Goal: Information Seeking & Learning: Check status

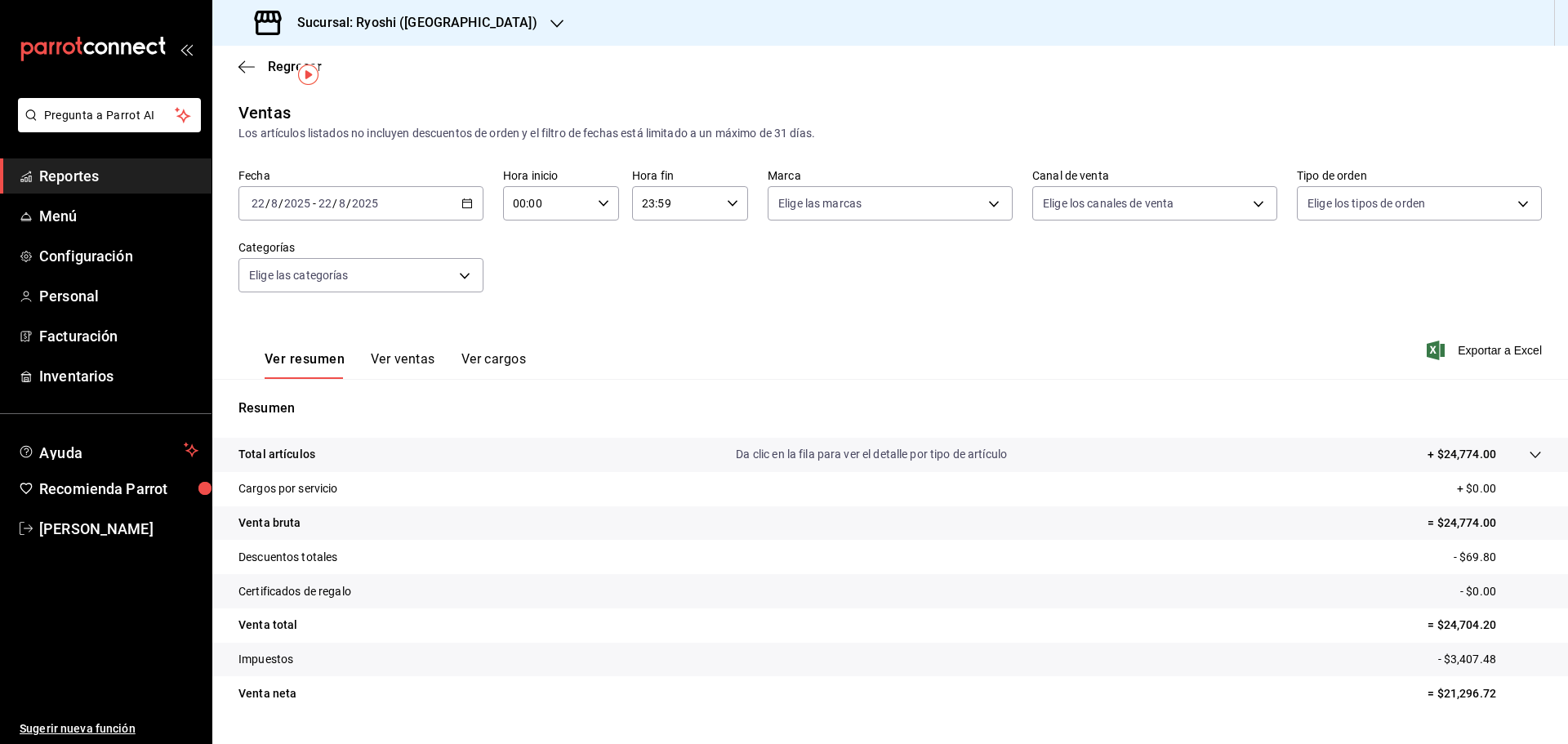
scroll to position [38, 0]
click at [357, 8] on div "Sucursal: Ryoshi ([GEOGRAPHIC_DATA])" at bounding box center [398, 23] width 345 height 46
click at [270, 107] on span "Ryoshi ([GEOGRAPHIC_DATA])" at bounding box center [304, 107] width 157 height 17
click at [303, 194] on div "[DATE] [DATE] - [DATE] [DATE]" at bounding box center [361, 203] width 245 height 35
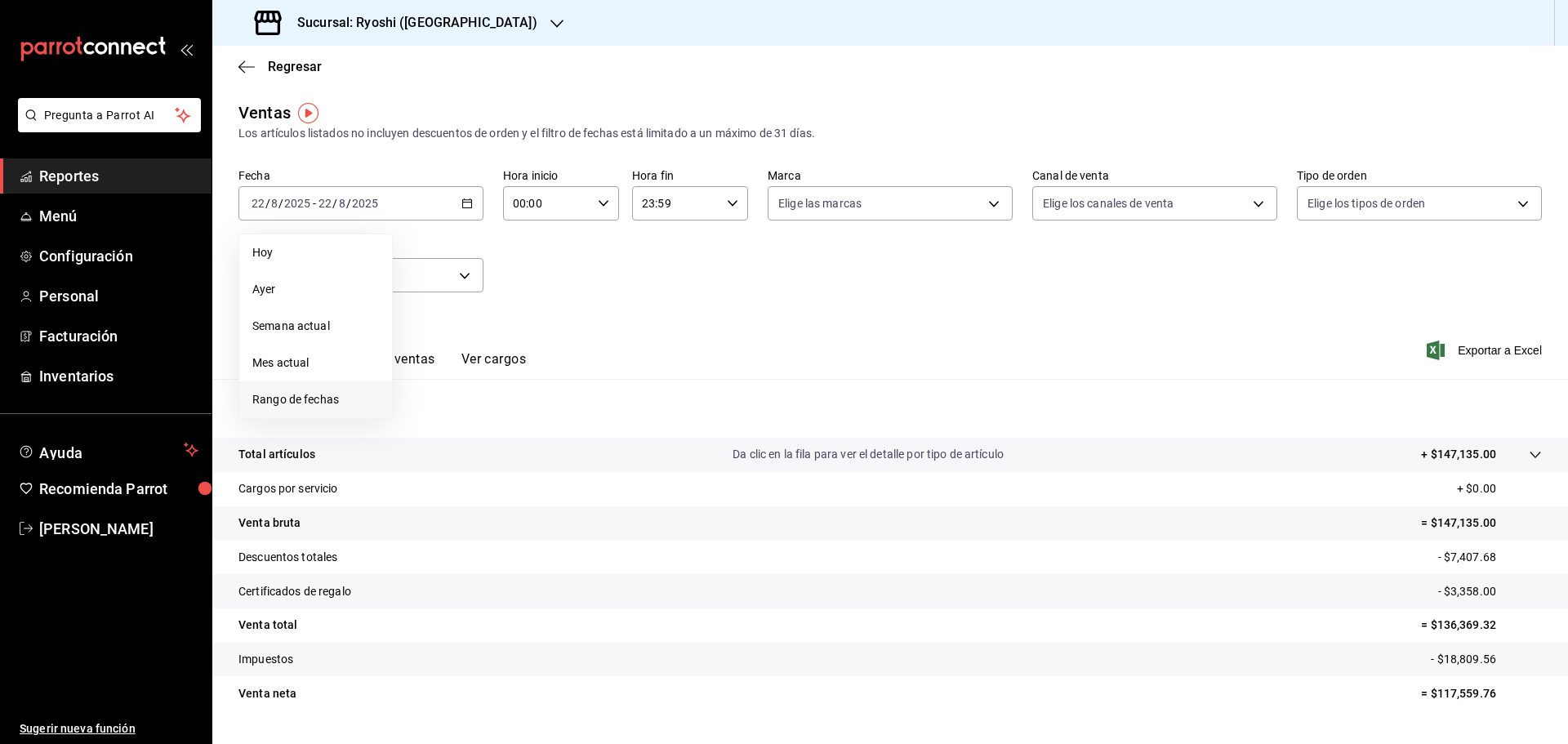
click at [288, 394] on span "Rango de fechas" at bounding box center [316, 400] width 127 height 17
click at [543, 418] on abbr "22" at bounding box center [543, 420] width 11 height 12
click at [543, 418] on abbr "22" at bounding box center [543, 420] width 11 height 12
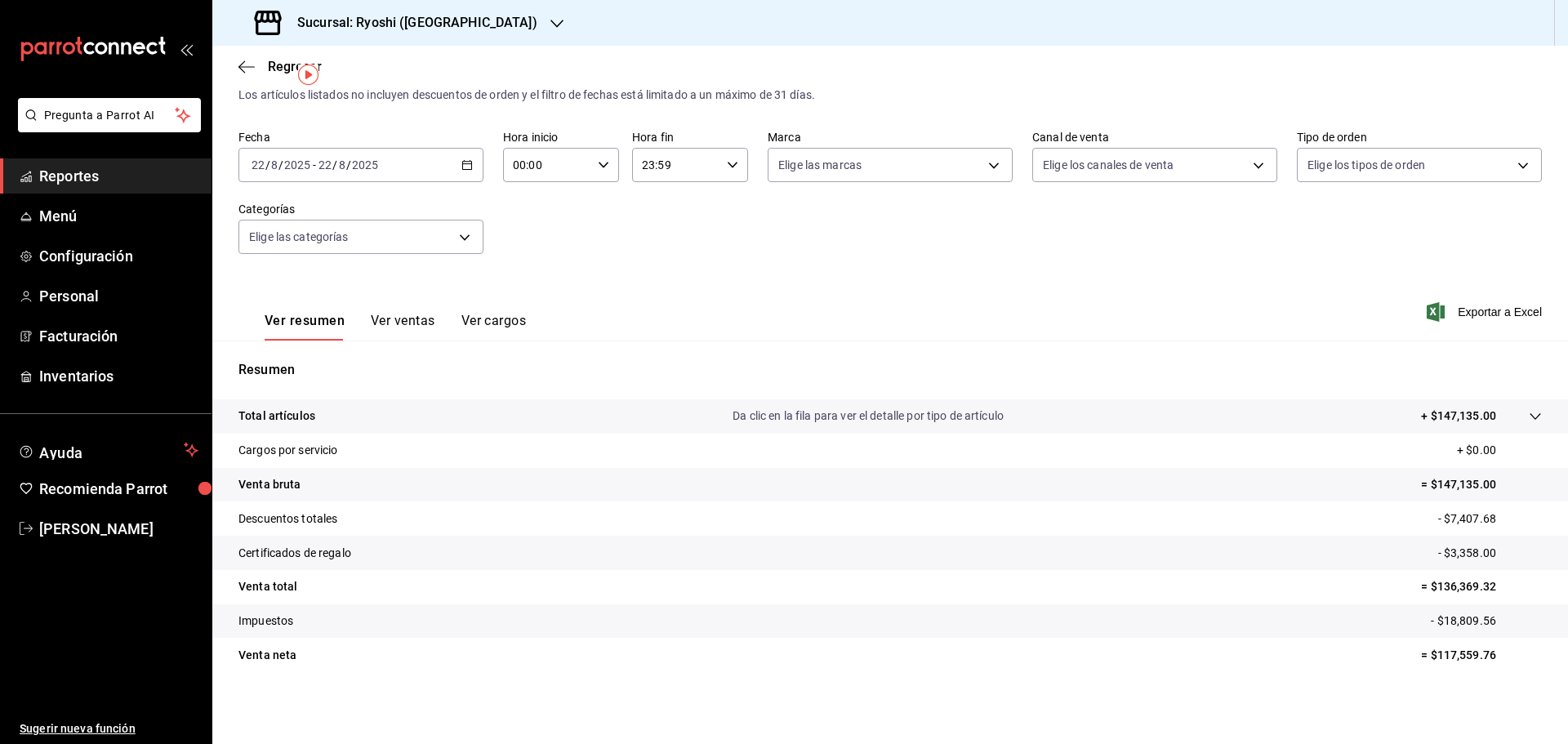
click at [471, 167] on div "[DATE] [DATE] - [DATE] [DATE]" at bounding box center [361, 165] width 245 height 35
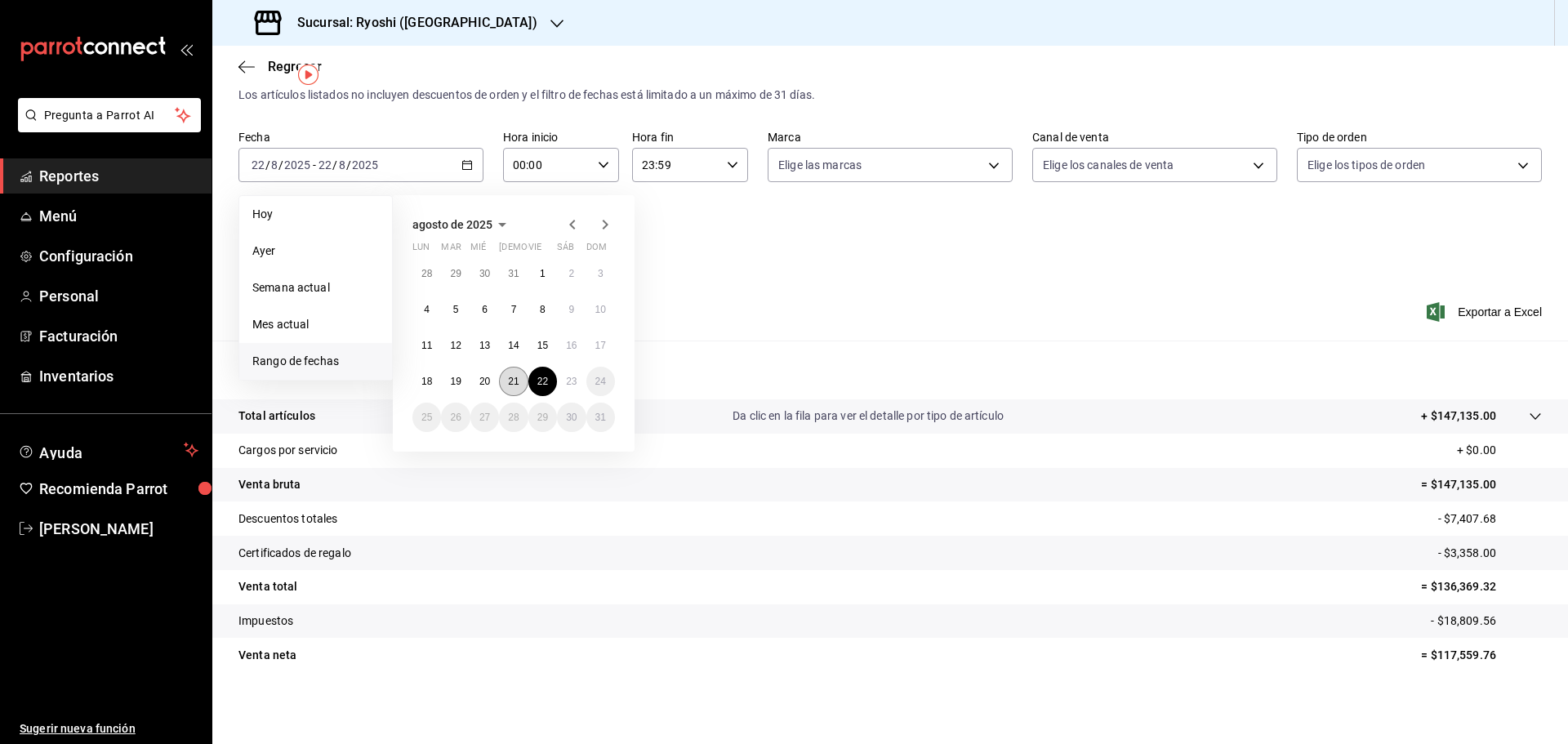
click at [519, 375] on button "21" at bounding box center [513, 381] width 29 height 30
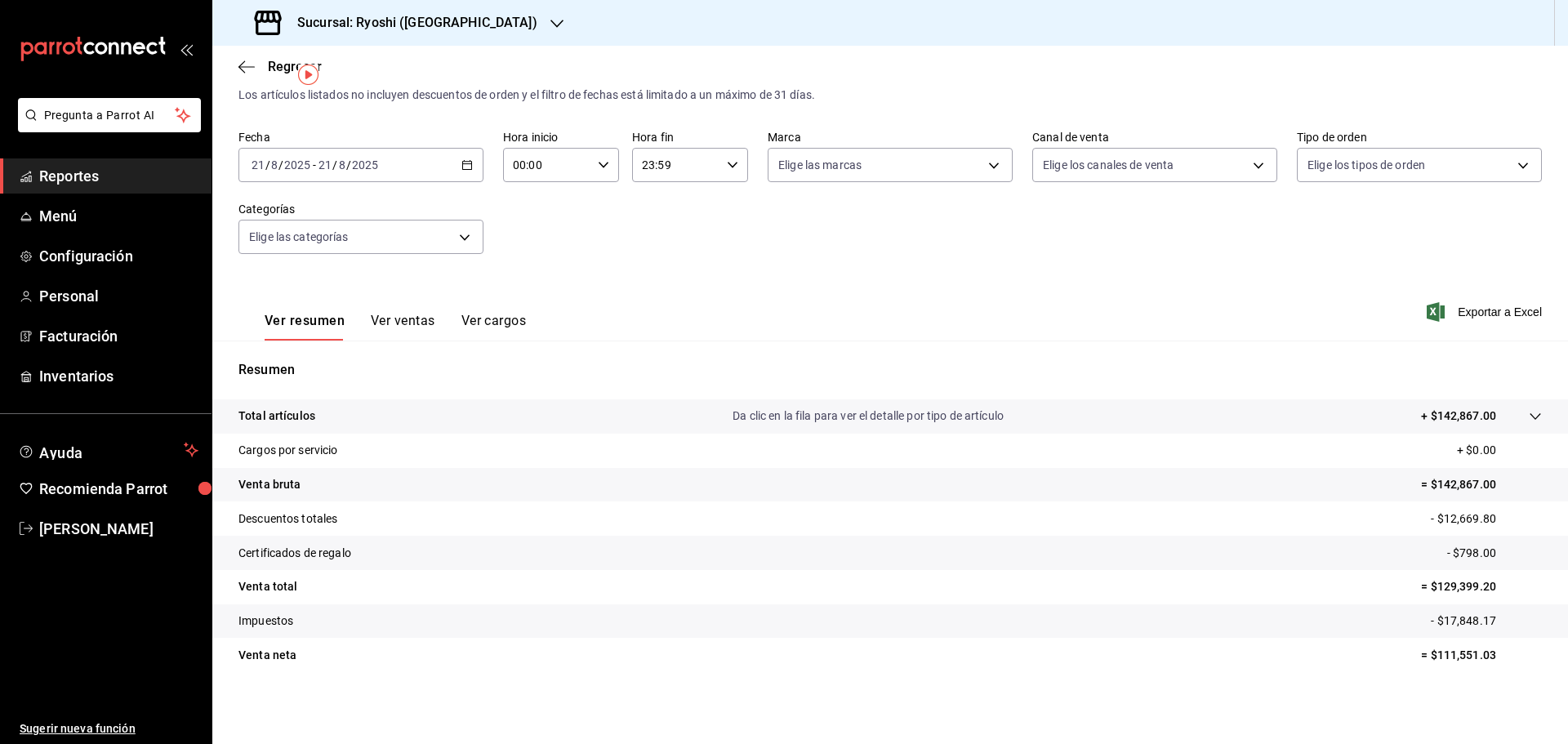
click at [467, 170] on \(Stroke\) "button" at bounding box center [467, 165] width 10 height 9
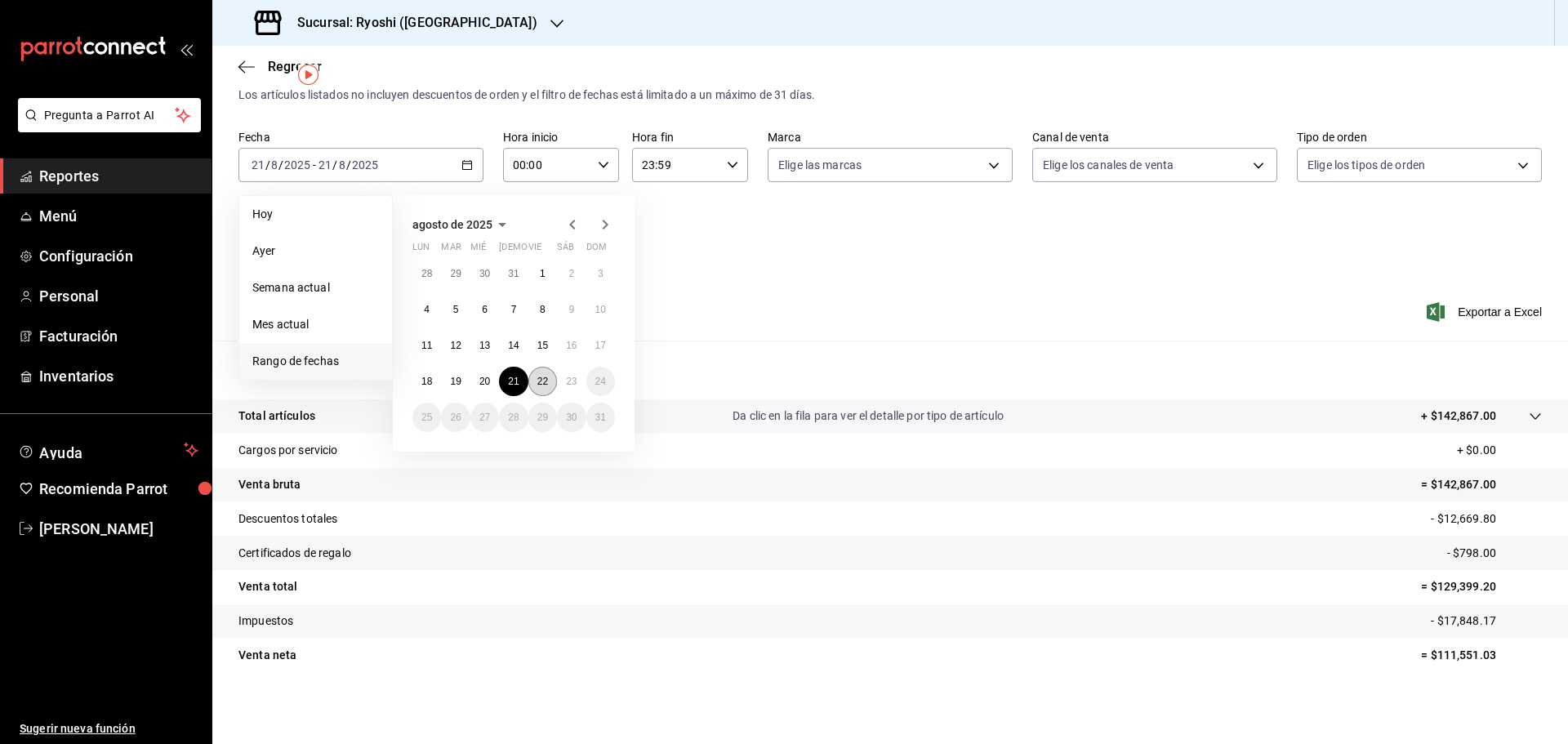
click at [534, 386] on button "22" at bounding box center [543, 381] width 29 height 30
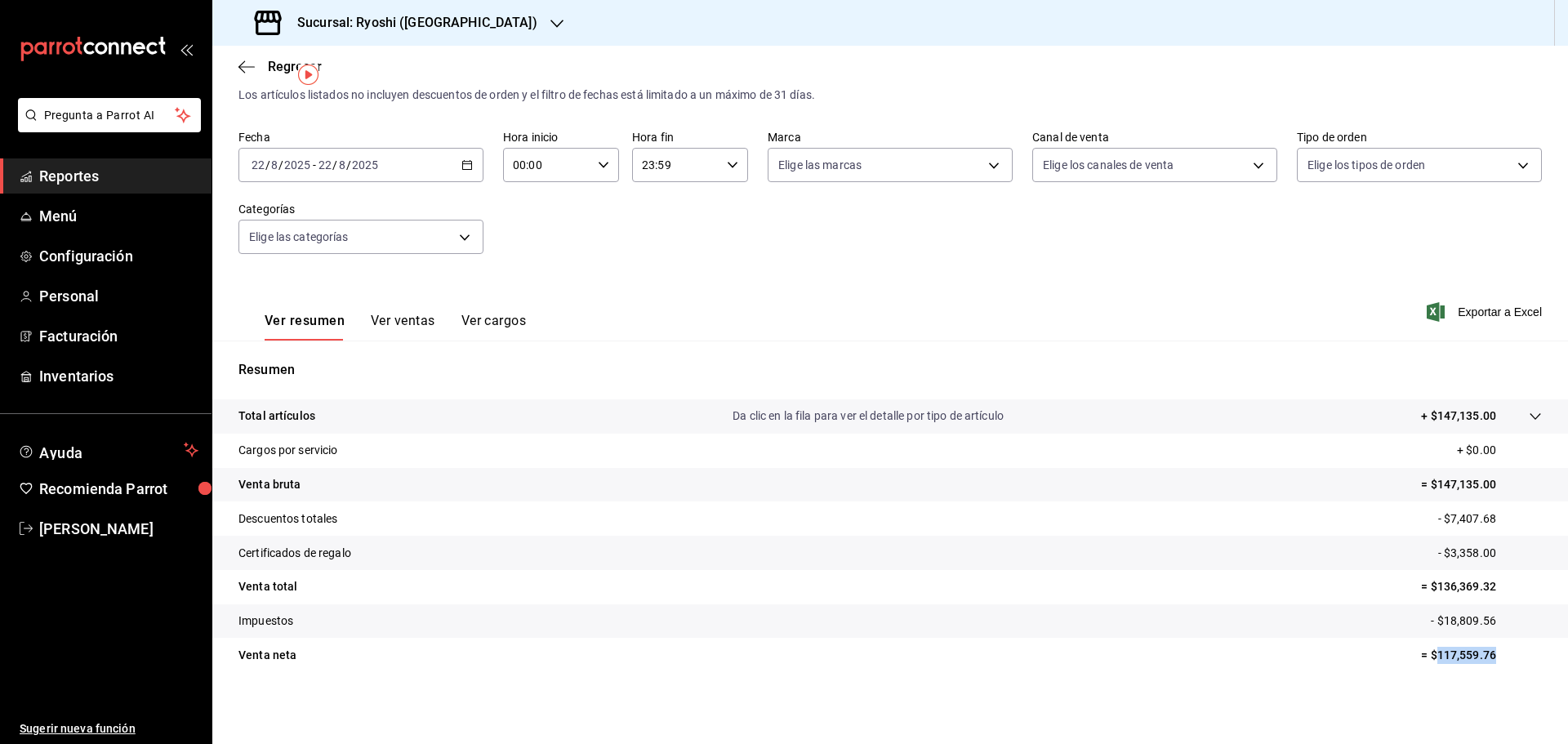
drag, startPoint x: 1427, startPoint y: 656, endPoint x: 1513, endPoint y: 641, distance: 87.3
click at [1513, 641] on tr "Venta neta = $117,559.76" at bounding box center [890, 655] width 1356 height 35
copy p "117,559.76"
